Goal: Task Accomplishment & Management: Manage account settings

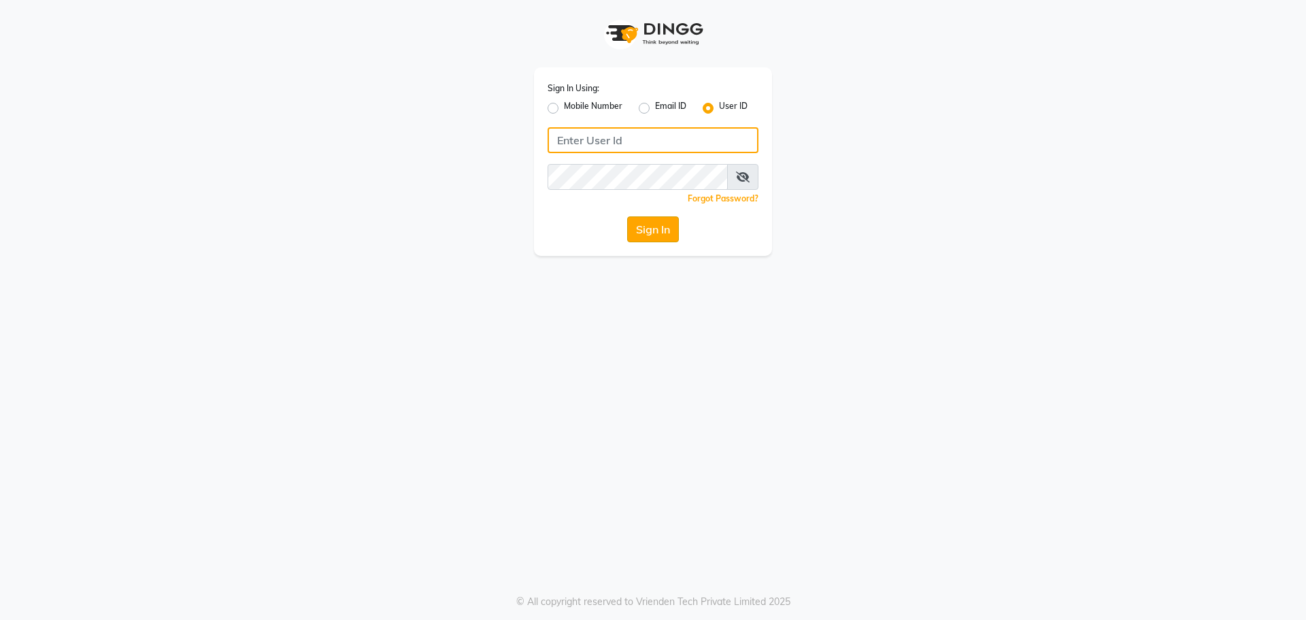
type input "[PERSON_NAME]"
click at [659, 233] on button "Sign In" at bounding box center [653, 229] width 52 height 26
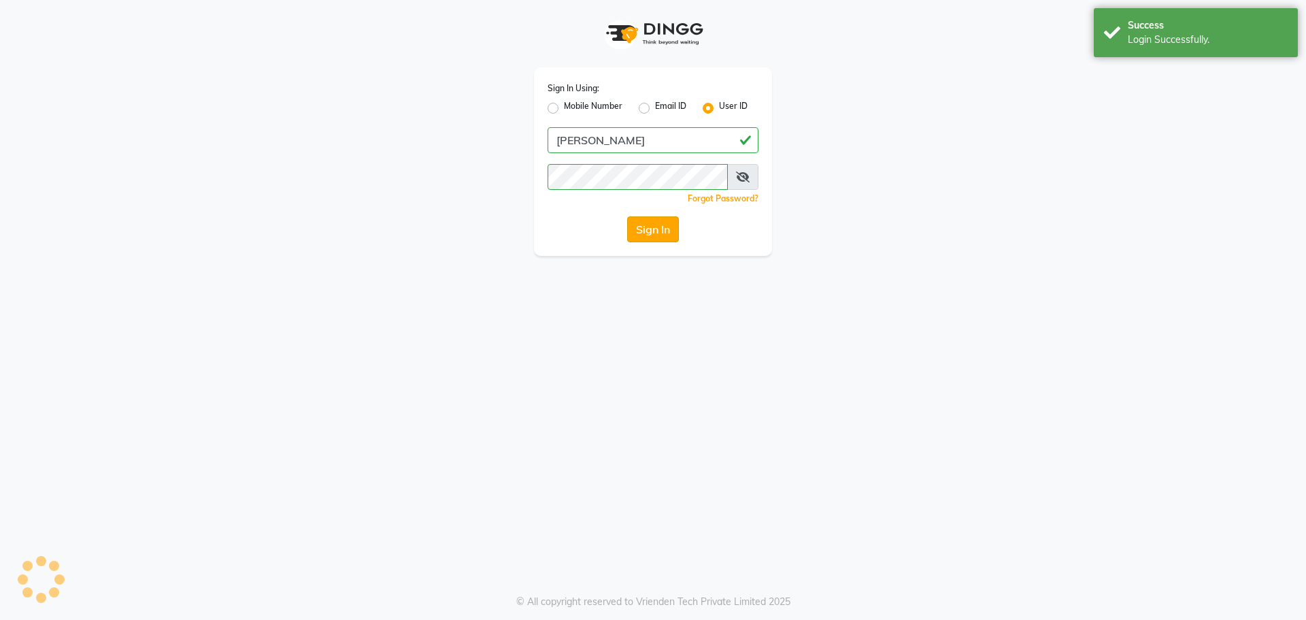
select select "service"
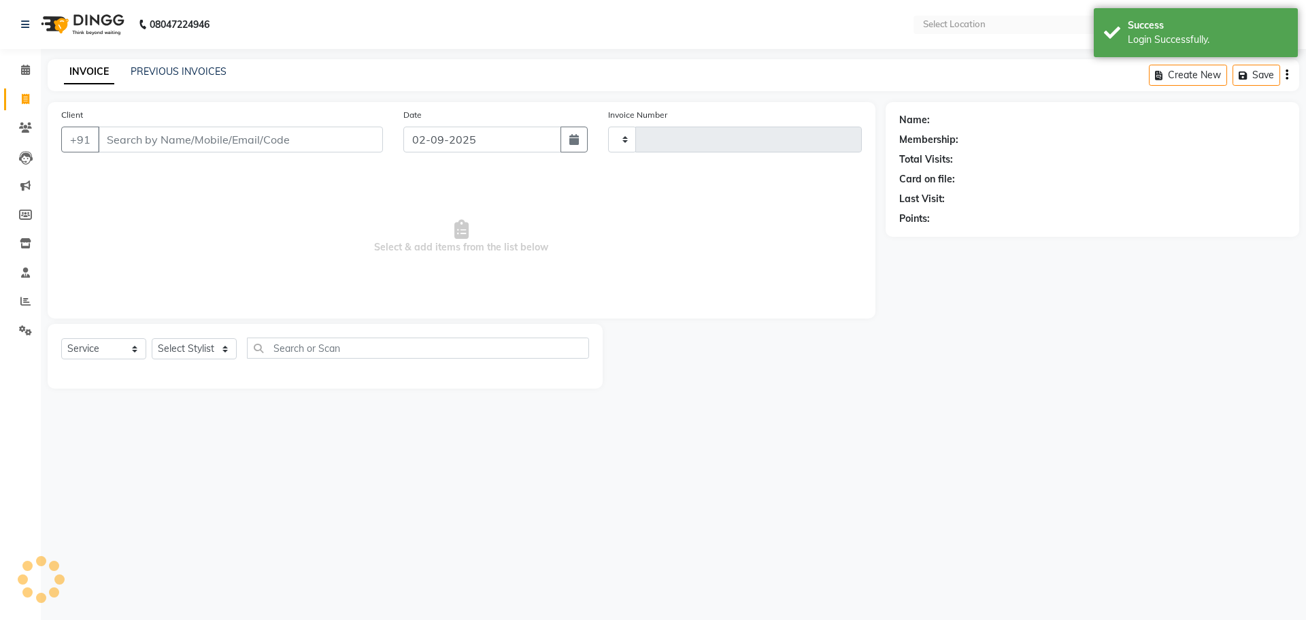
type input "2240"
select select "en"
select select "5233"
click at [136, 143] on input "Client" at bounding box center [240, 139] width 285 height 26
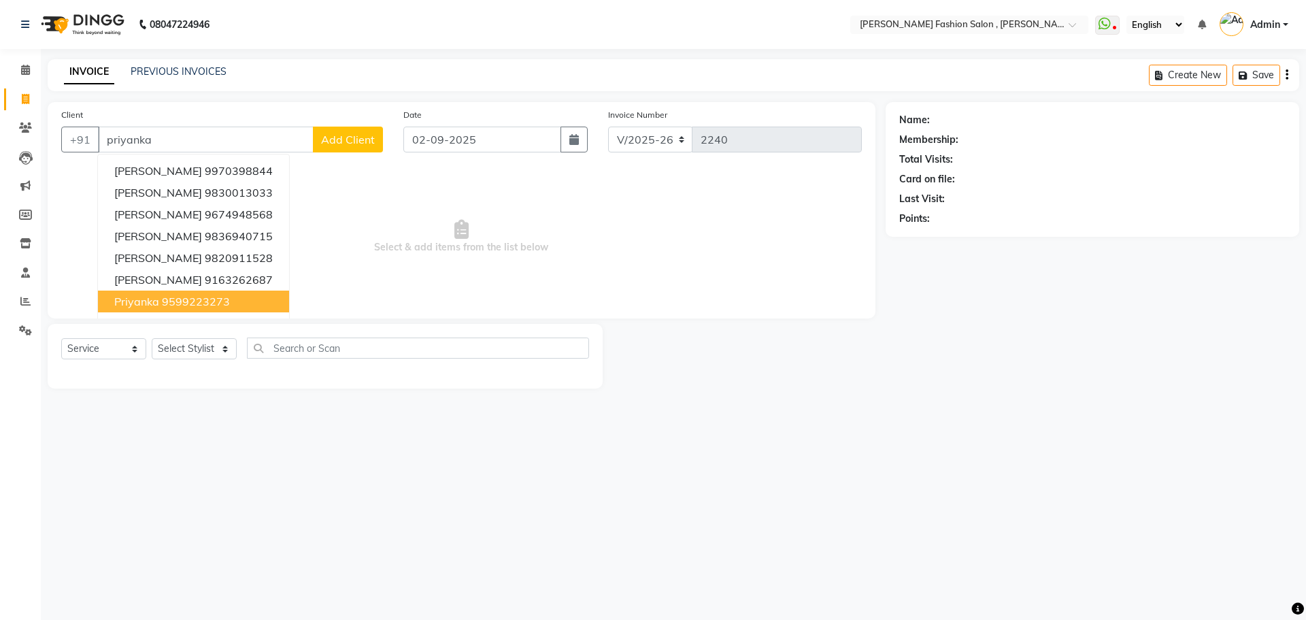
drag, startPoint x: 190, startPoint y: 302, endPoint x: 246, endPoint y: 353, distance: 75.6
click at [190, 303] on ngb-highlight "9599223273" at bounding box center [196, 301] width 68 height 14
type input "9599223273"
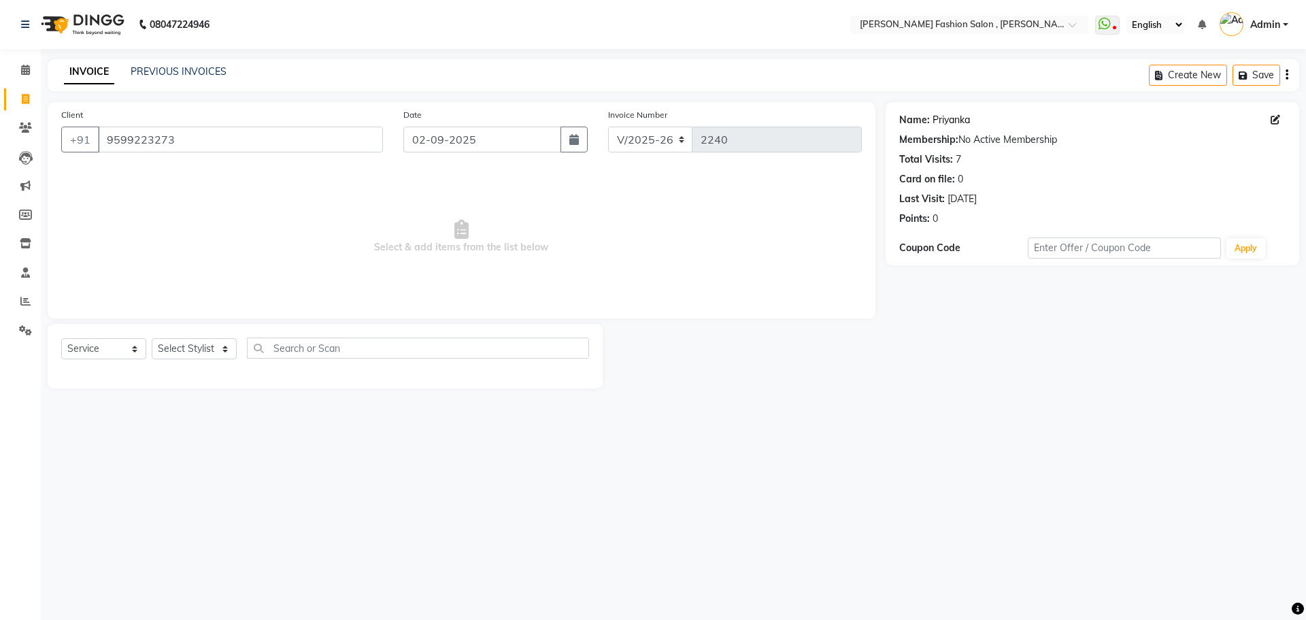
click at [945, 120] on link "Priyanka" at bounding box center [950, 120] width 37 height 14
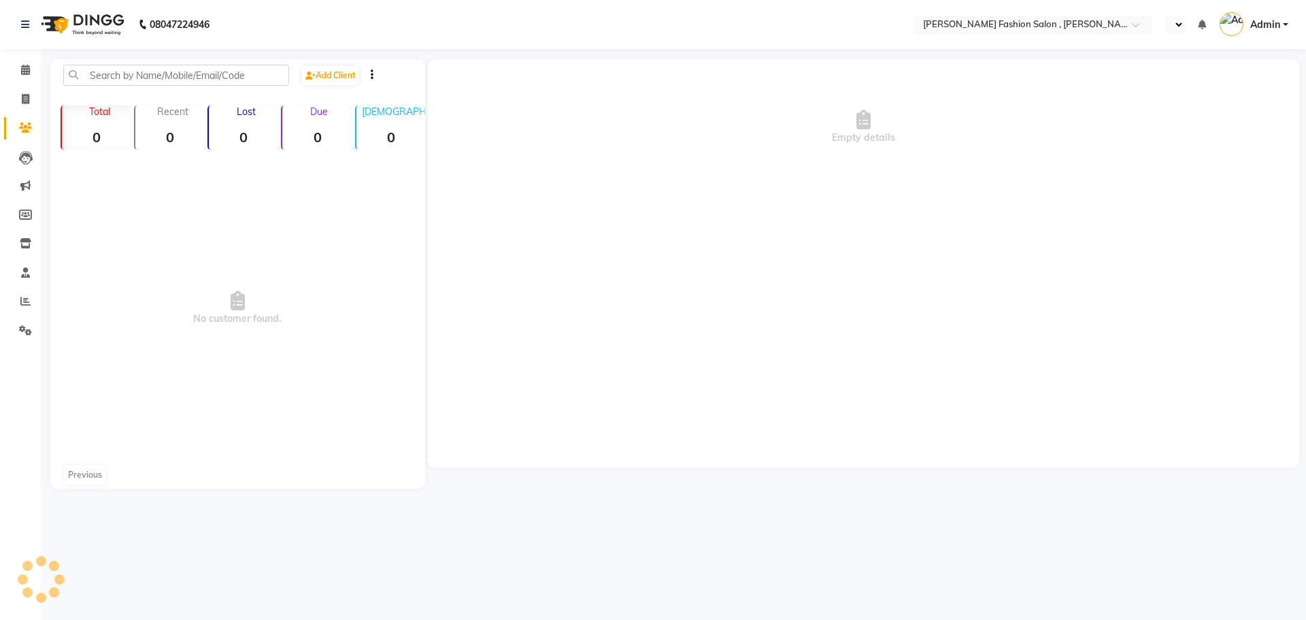
select select "en"
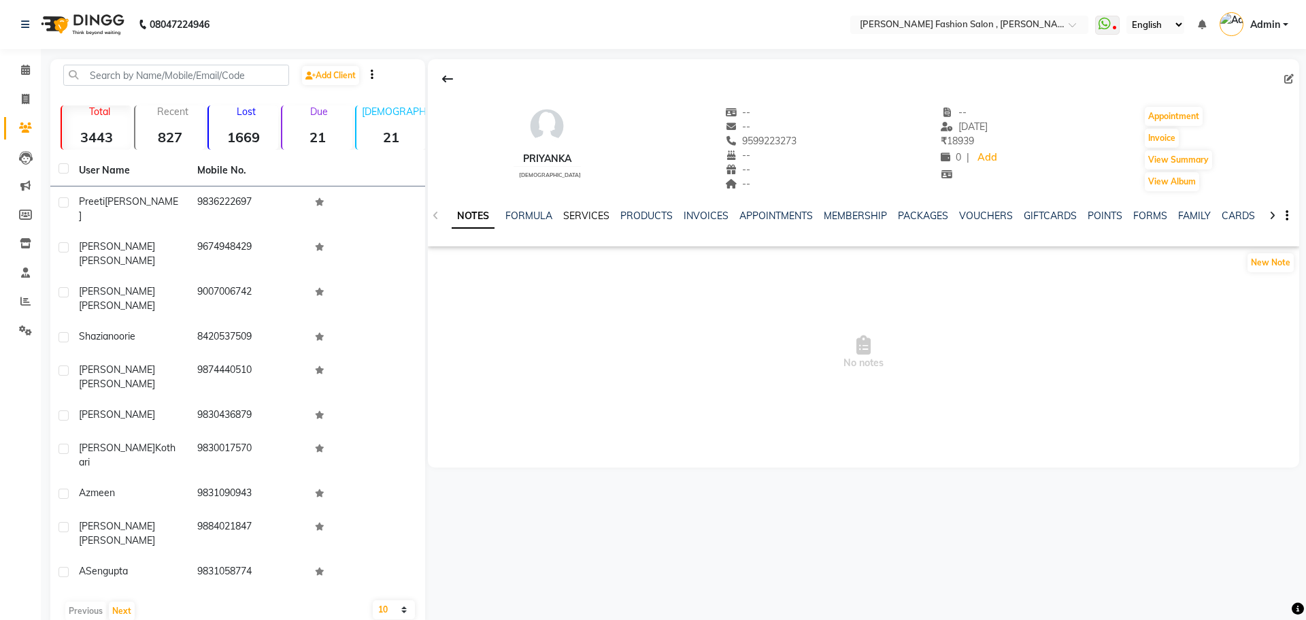
click at [581, 213] on link "SERVICES" at bounding box center [586, 215] width 46 height 12
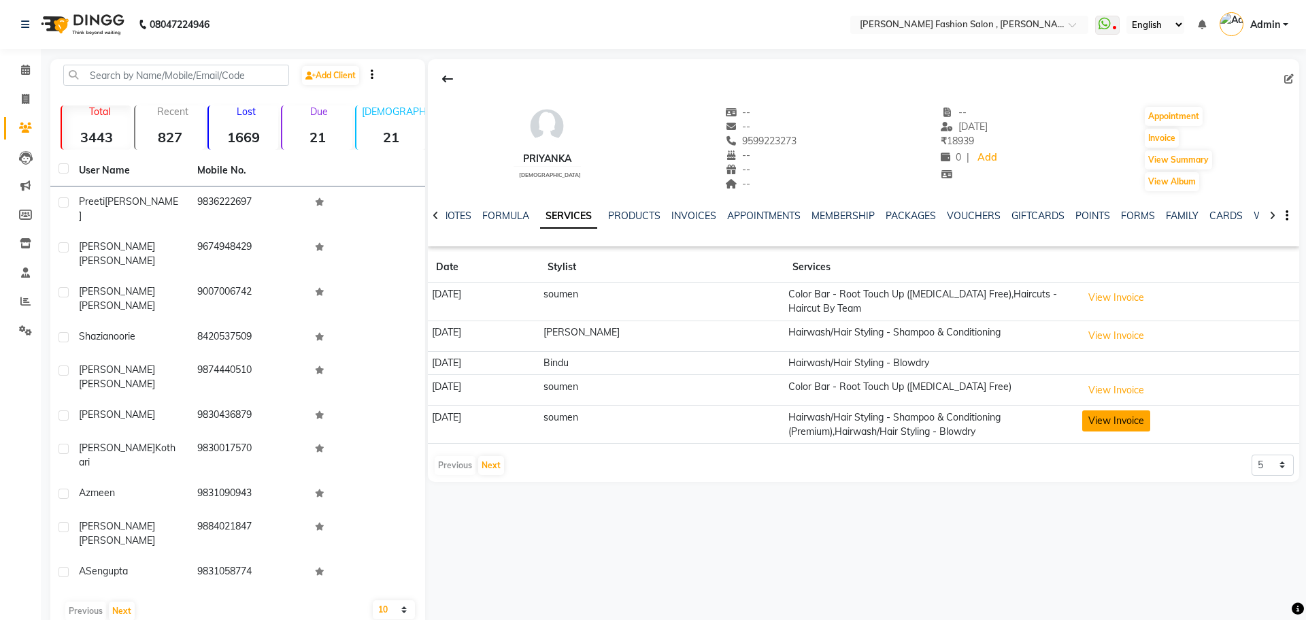
click at [1135, 420] on button "View Invoice" at bounding box center [1116, 420] width 68 height 21
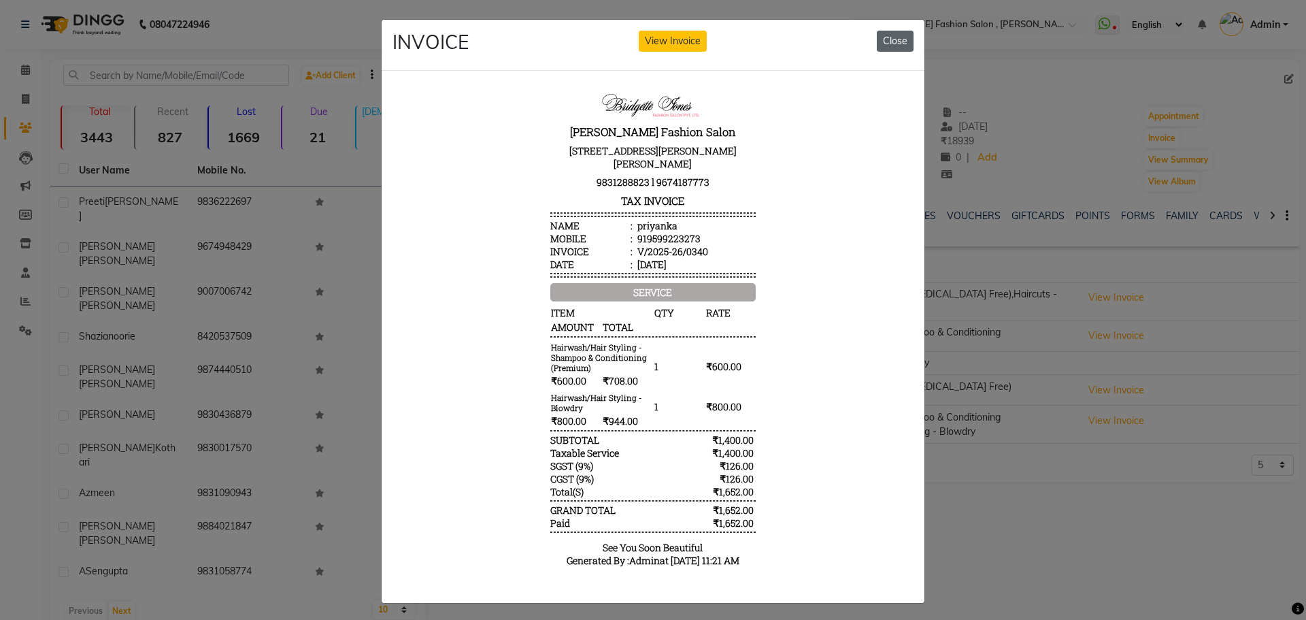
click at [877, 41] on button "Close" at bounding box center [895, 41] width 37 height 21
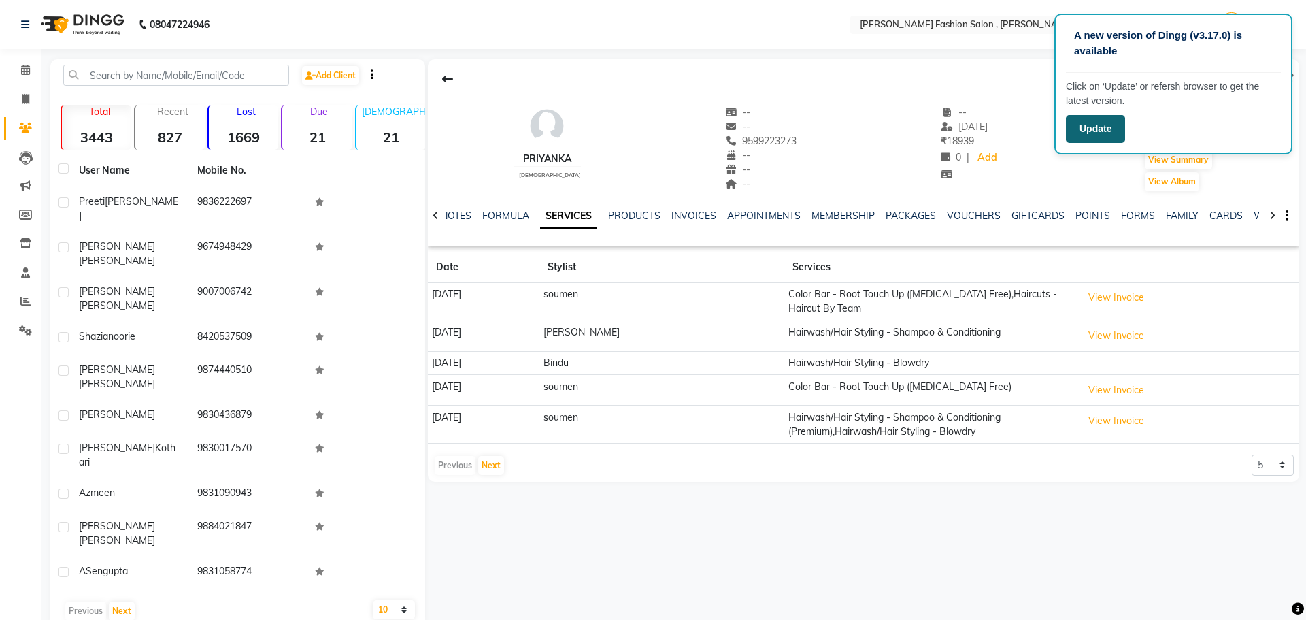
click at [1118, 127] on button "Update" at bounding box center [1095, 129] width 59 height 28
